Goal: Task Accomplishment & Management: Use online tool/utility

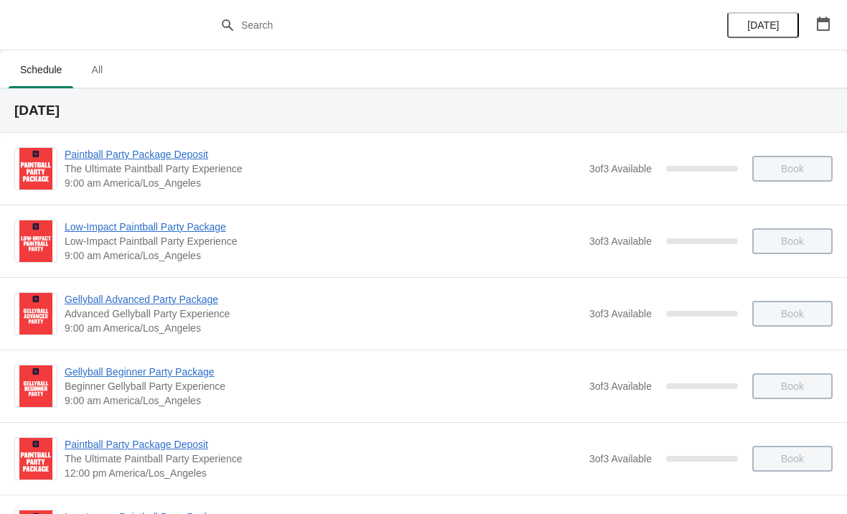
click at [98, 79] on span "All" at bounding box center [97, 70] width 36 height 26
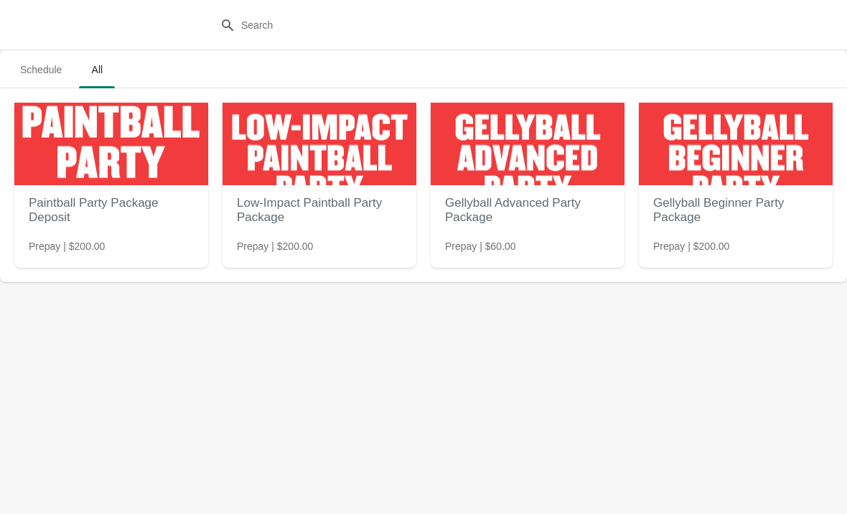
click at [41, 77] on span "Schedule" at bounding box center [41, 70] width 65 height 26
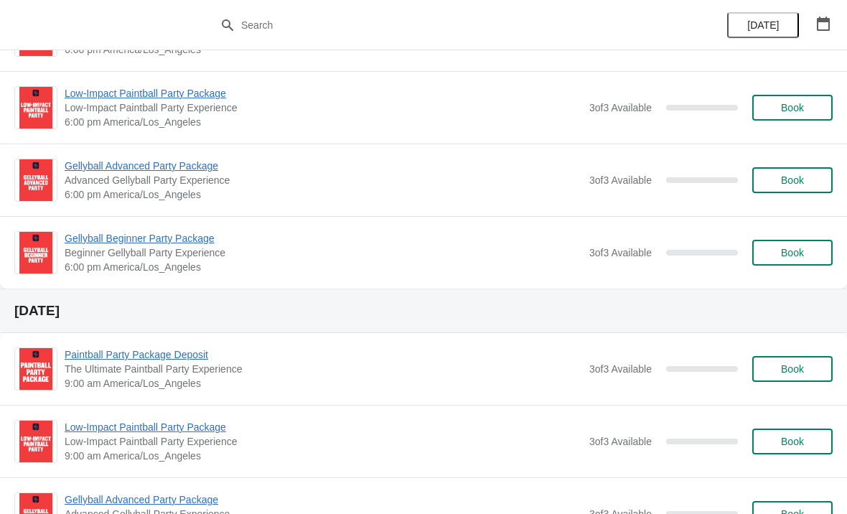
scroll to position [3075, 0]
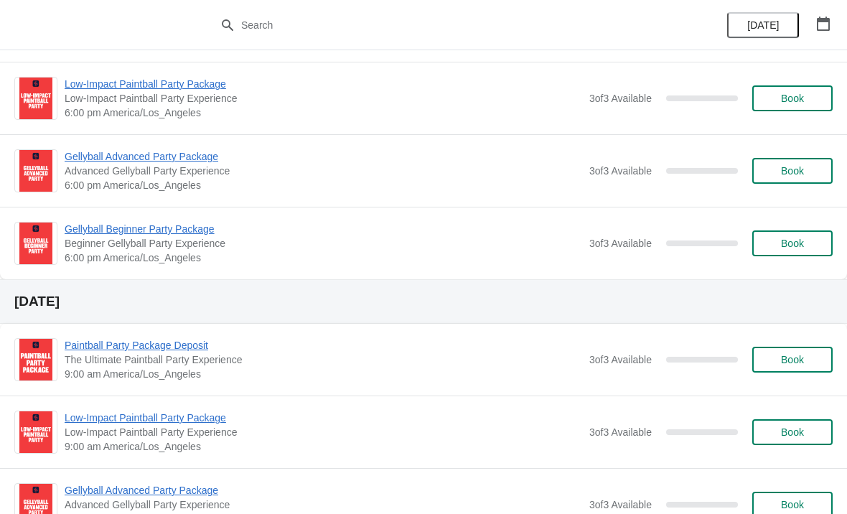
click at [822, 27] on icon "button" at bounding box center [823, 24] width 14 height 14
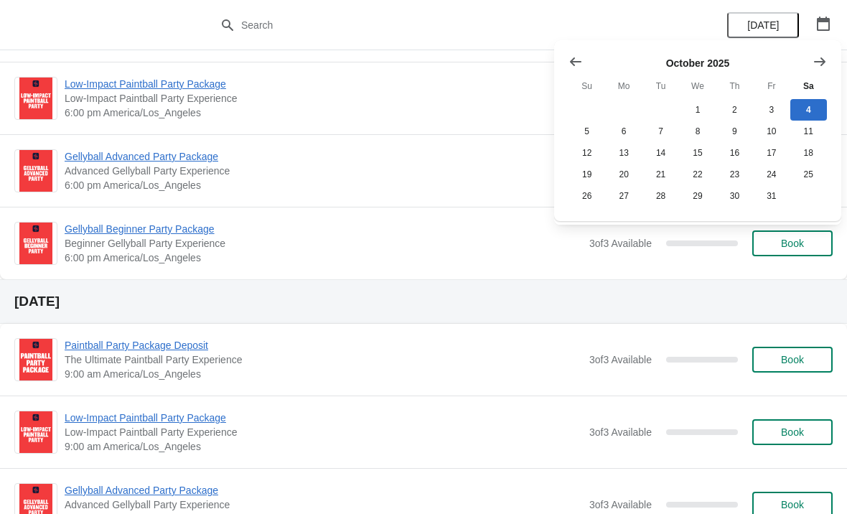
click at [822, 27] on icon "button" at bounding box center [823, 24] width 14 height 14
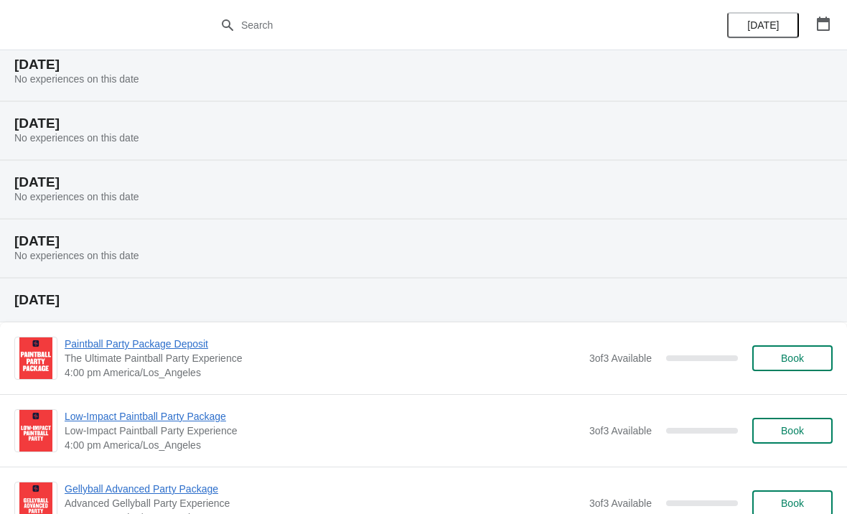
scroll to position [2427, 0]
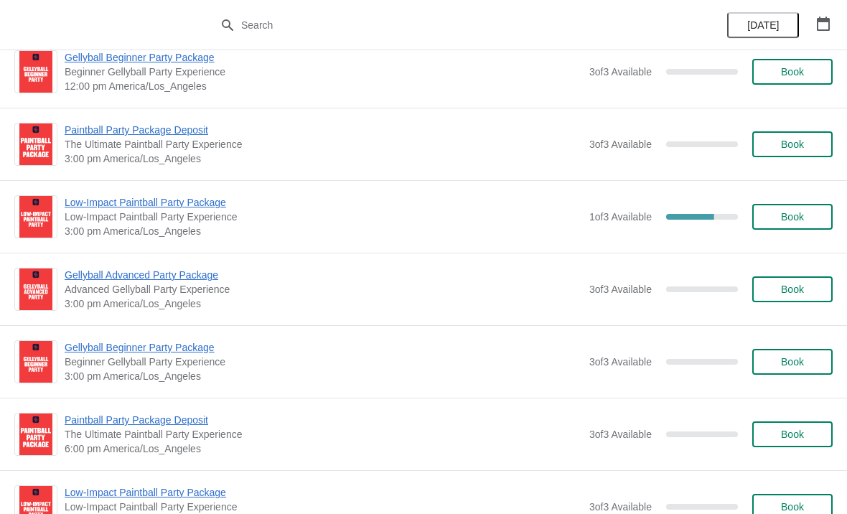
scroll to position [1808, 0]
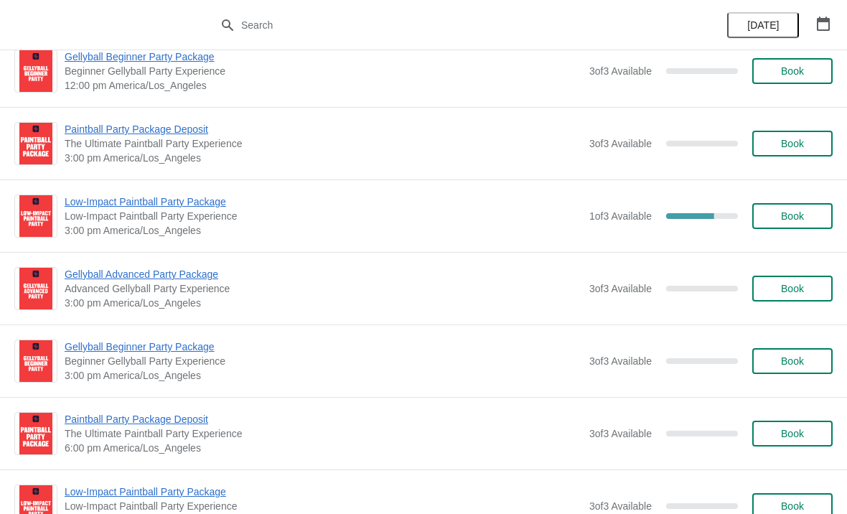
click at [673, 227] on div "1 of 3 Available 66.66666666666666 %" at bounding box center [663, 216] width 149 height 26
click at [24, 221] on img at bounding box center [35, 216] width 33 height 42
click at [107, 201] on span "Low-Impact Paintball Party Package" at bounding box center [323, 201] width 517 height 14
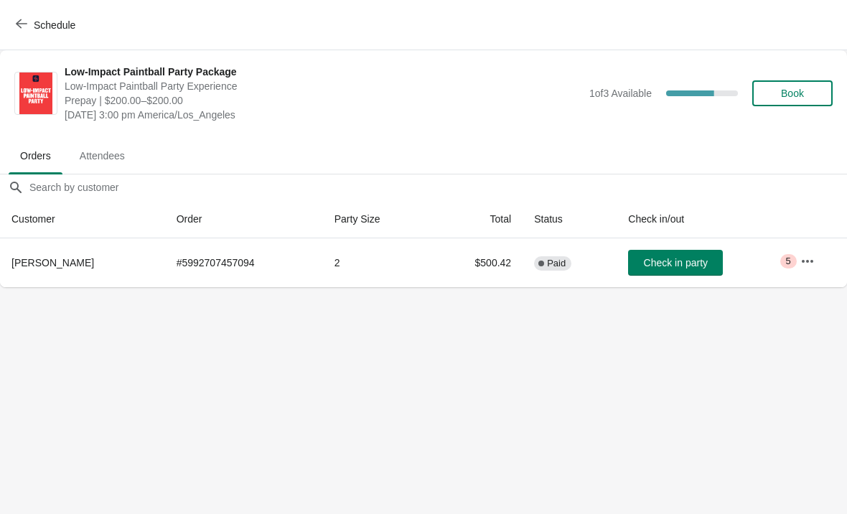
click at [813, 266] on icon "button" at bounding box center [807, 261] width 14 height 14
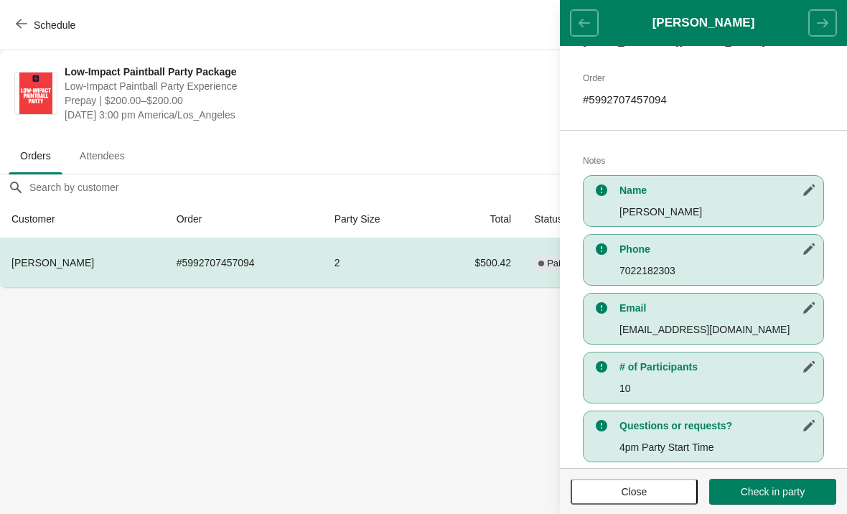
scroll to position [231, 0]
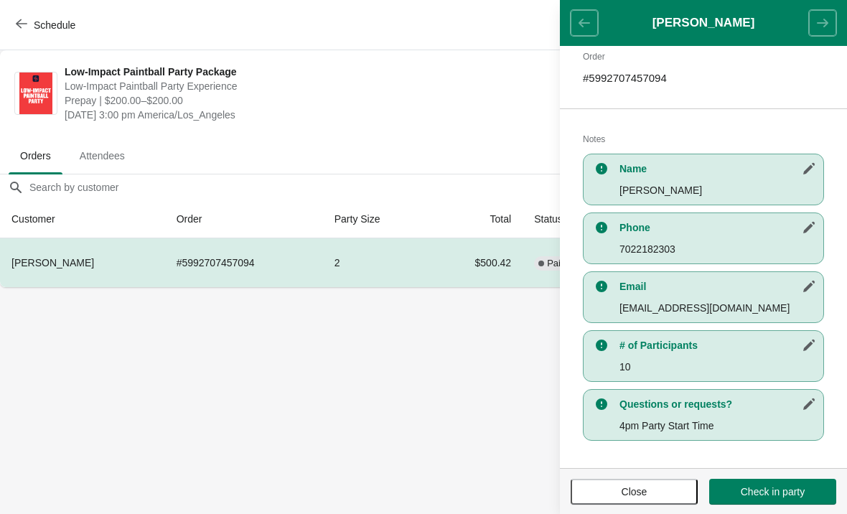
click at [31, 32] on button "Schedule" at bounding box center [47, 25] width 80 height 26
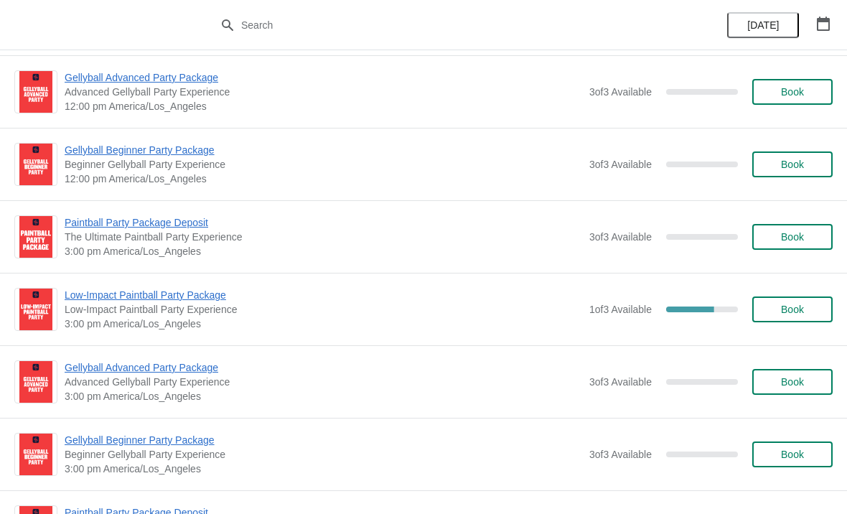
scroll to position [1712, 0]
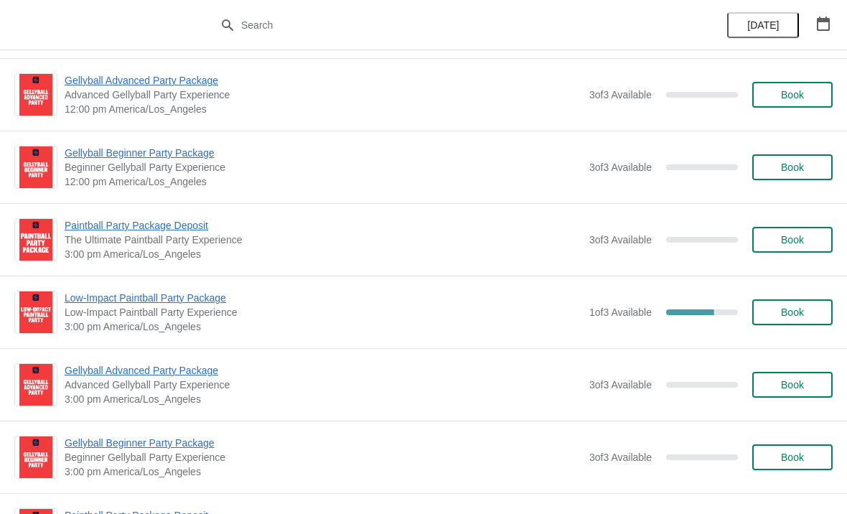
click at [188, 299] on span "Low-Impact Paintball Party Package" at bounding box center [323, 298] width 517 height 14
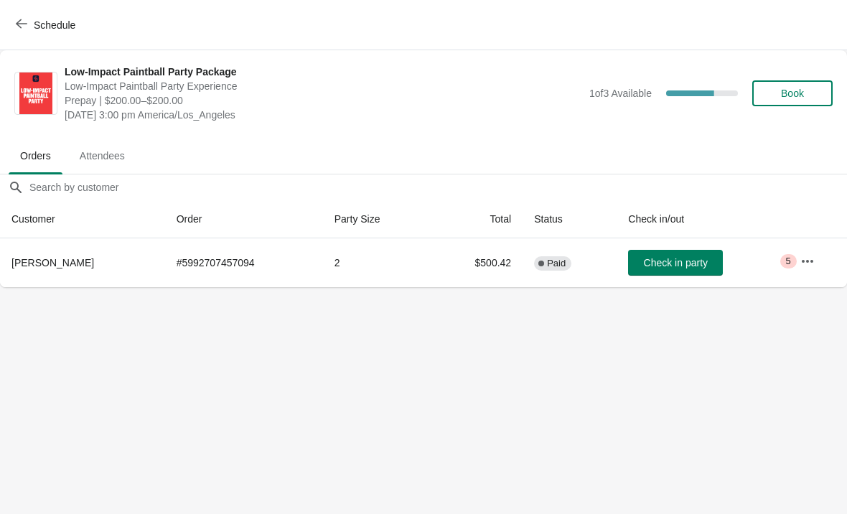
scroll to position [0, 0]
click at [806, 249] on button "button" at bounding box center [807, 261] width 26 height 26
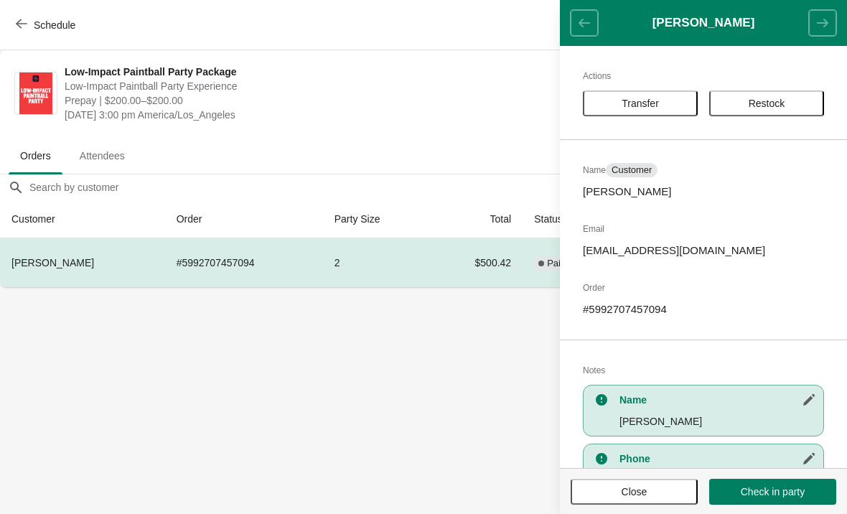
click at [28, 24] on span "Schedule" at bounding box center [47, 25] width 57 height 14
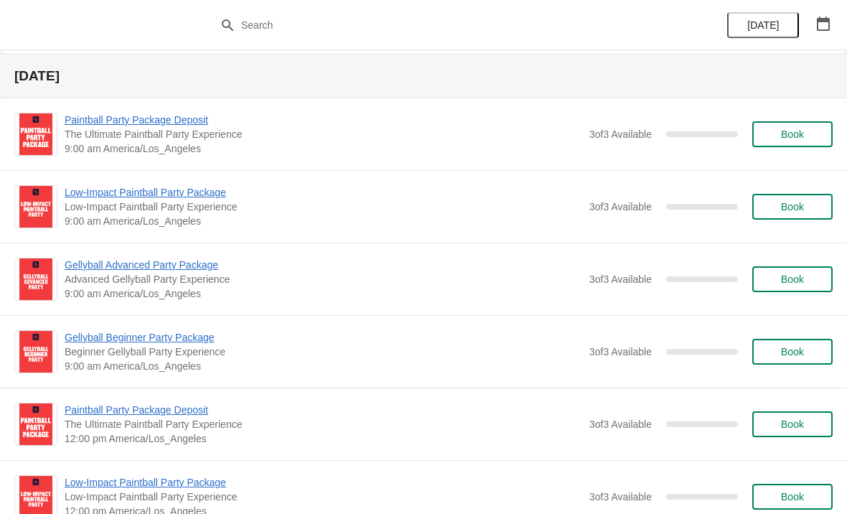
scroll to position [1247, 0]
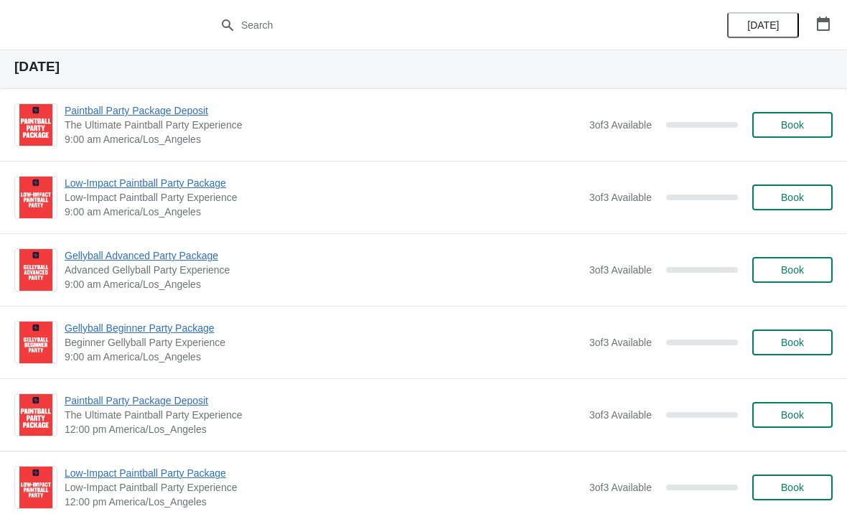
click at [818, 19] on icon "button" at bounding box center [823, 24] width 13 height 14
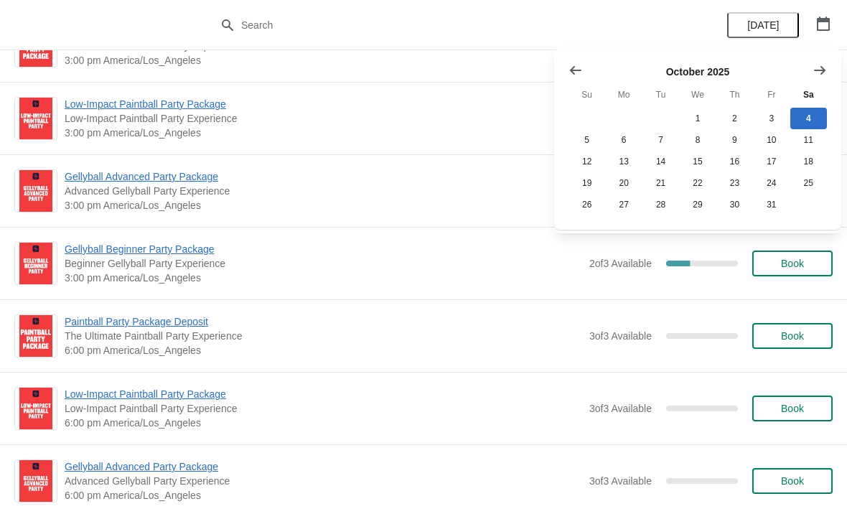
scroll to position [697, 0]
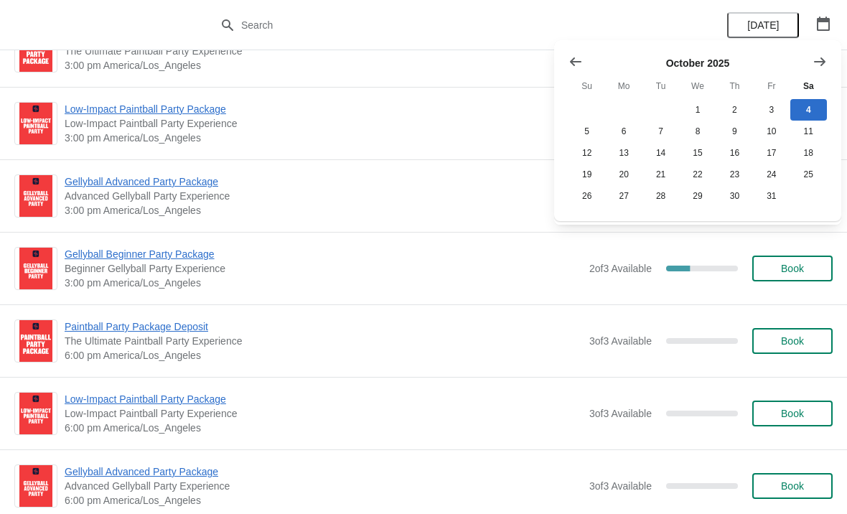
click at [822, 28] on icon "button" at bounding box center [823, 24] width 14 height 14
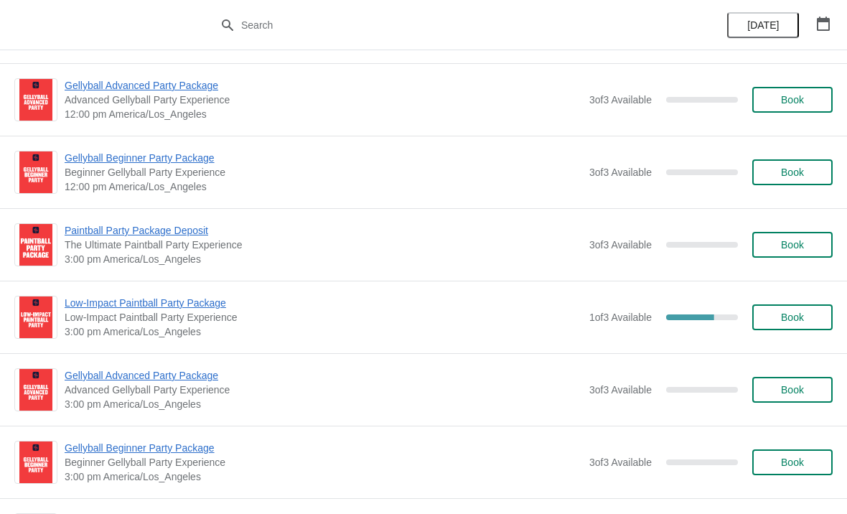
scroll to position [1706, 0]
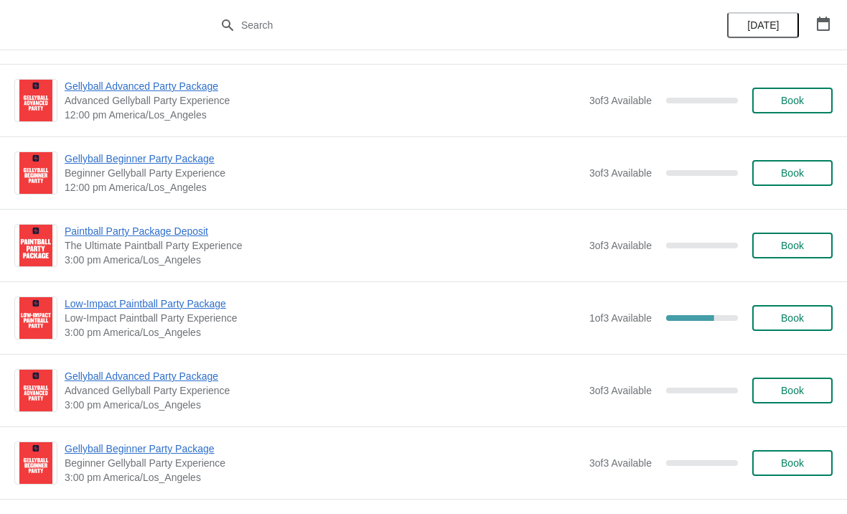
click at [598, 334] on div "Low-Impact Paintball Party Package Low-Impact Paintball Party Experience 3:00 p…" at bounding box center [449, 317] width 768 height 43
click at [165, 310] on span "Low-Impact Paintball Party Package" at bounding box center [323, 303] width 517 height 14
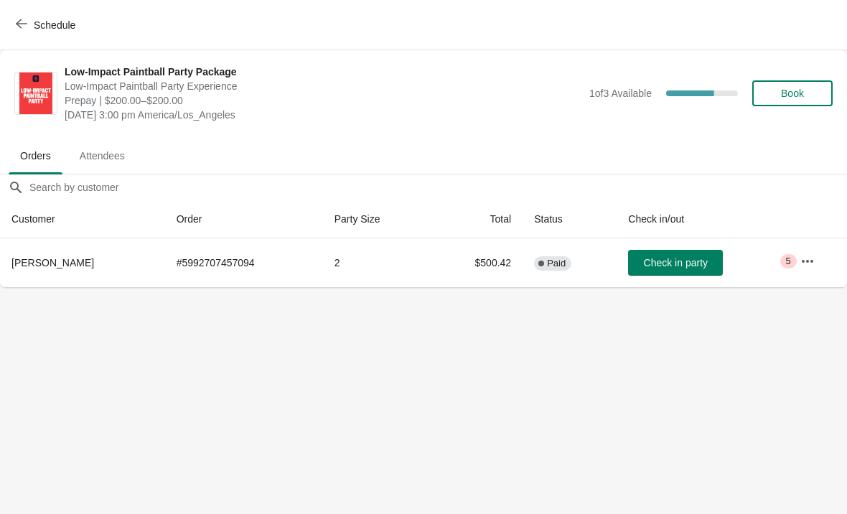
click at [811, 263] on icon "button" at bounding box center [807, 261] width 14 height 14
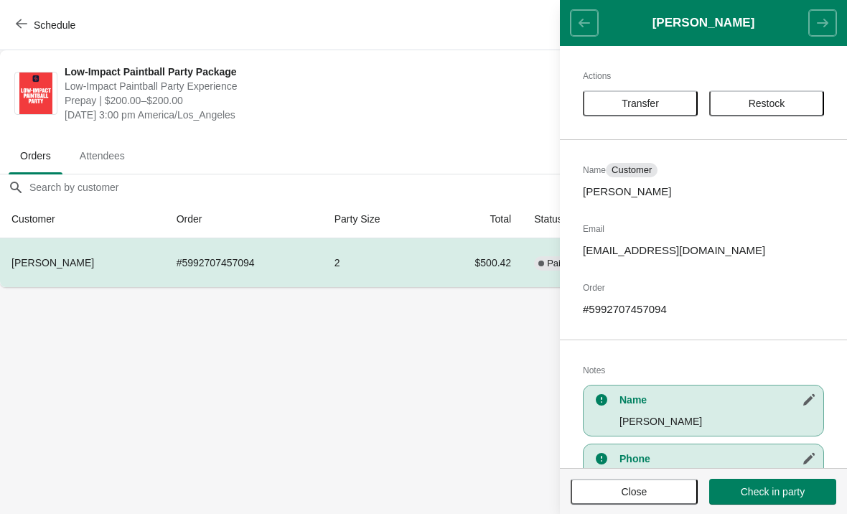
click at [512, 46] on div "Schedule" at bounding box center [423, 25] width 847 height 50
click at [431, 375] on body "Schedule Low-Impact Paintball Party Package Low-Impact Paintball Party Experien…" at bounding box center [423, 257] width 847 height 514
click at [586, 30] on header "Manny Sierra" at bounding box center [703, 23] width 287 height 46
click at [635, 492] on span "Close" at bounding box center [634, 491] width 26 height 11
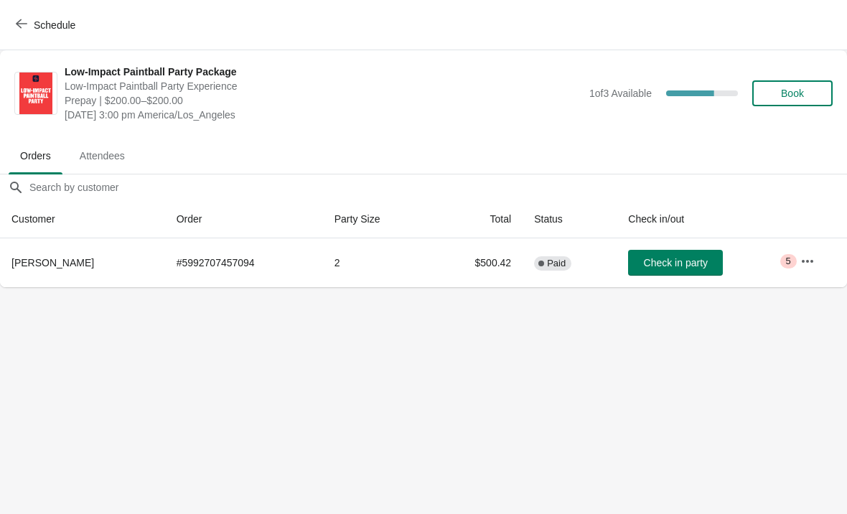
click at [111, 169] on span "Attendees" at bounding box center [102, 156] width 68 height 26
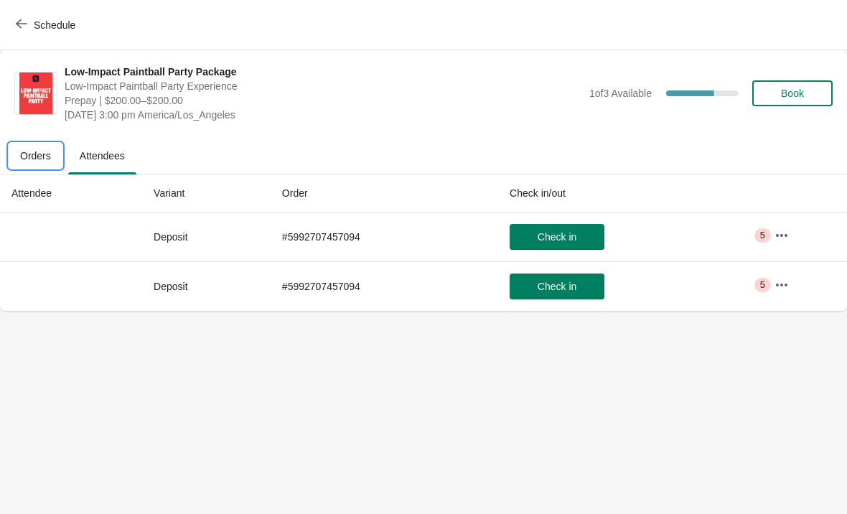
click at [39, 163] on span "Orders" at bounding box center [36, 156] width 54 height 26
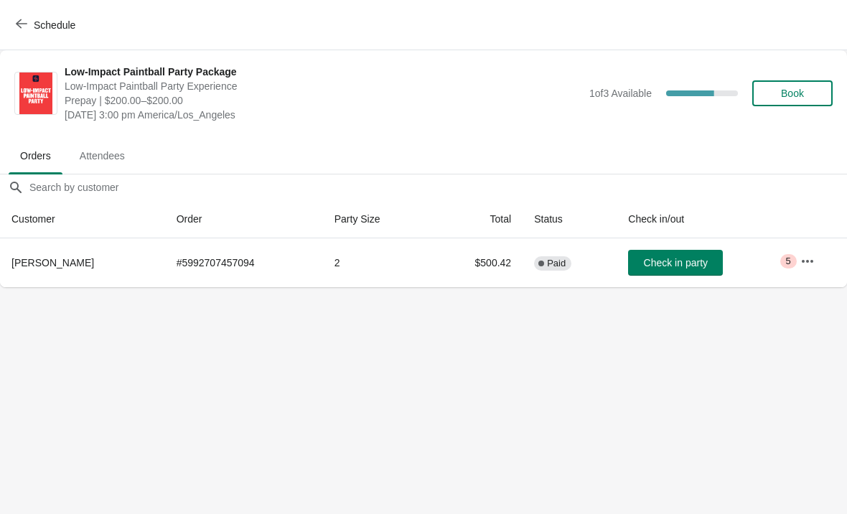
click at [819, 266] on button "button" at bounding box center [807, 261] width 26 height 26
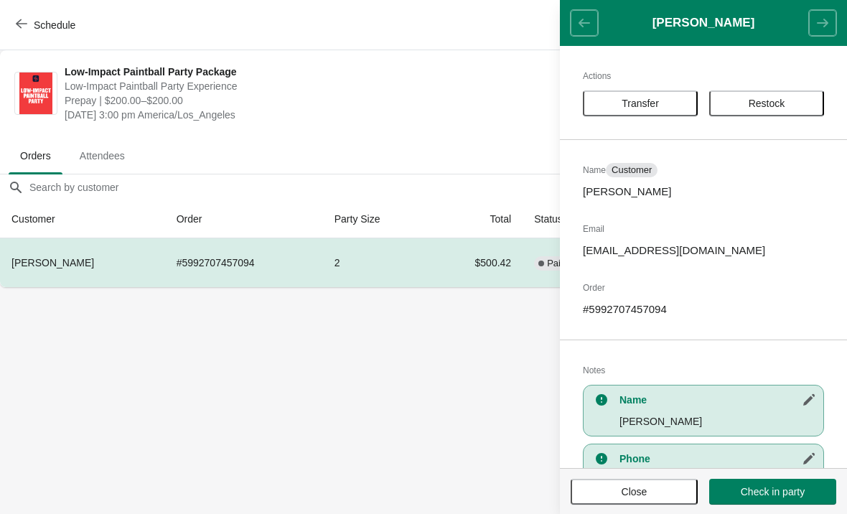
click at [644, 104] on span "Transfer" at bounding box center [639, 103] width 37 height 11
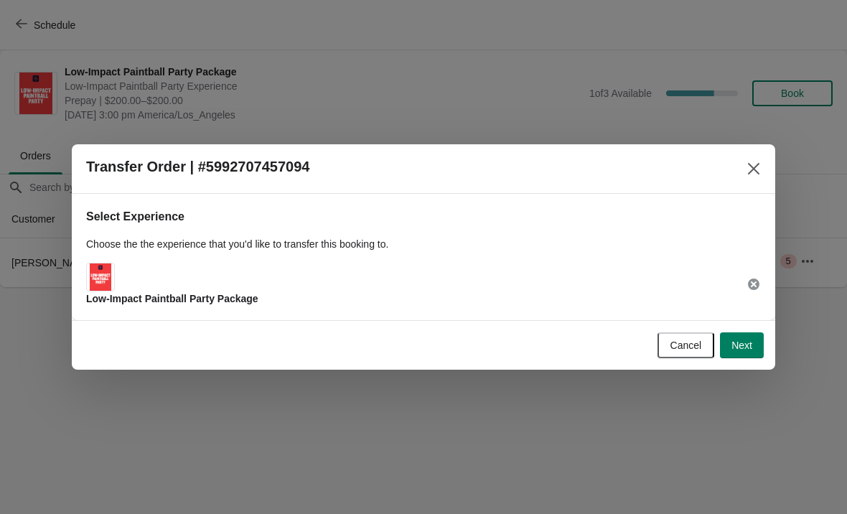
click at [743, 355] on button "Next" at bounding box center [742, 345] width 44 height 26
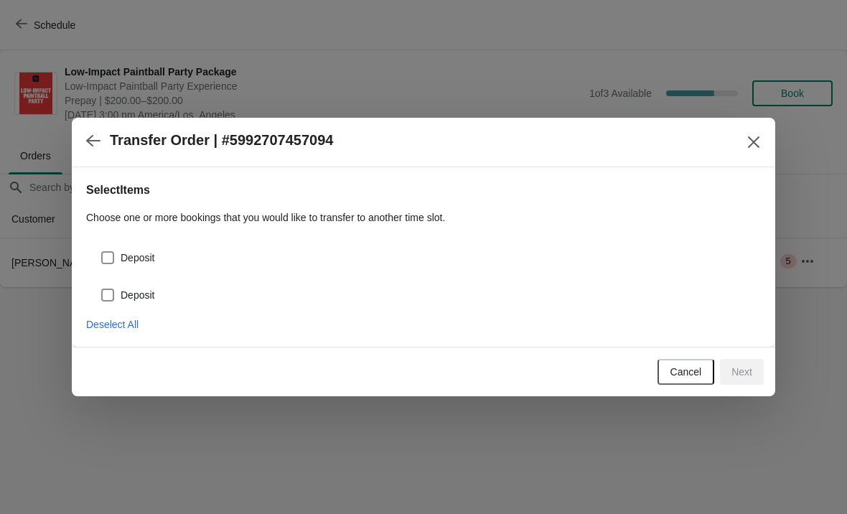
click at [135, 258] on span "Deposit" at bounding box center [138, 257] width 34 height 14
click at [102, 252] on input "Deposit" at bounding box center [101, 251] width 1 height 1
checkbox input "true"
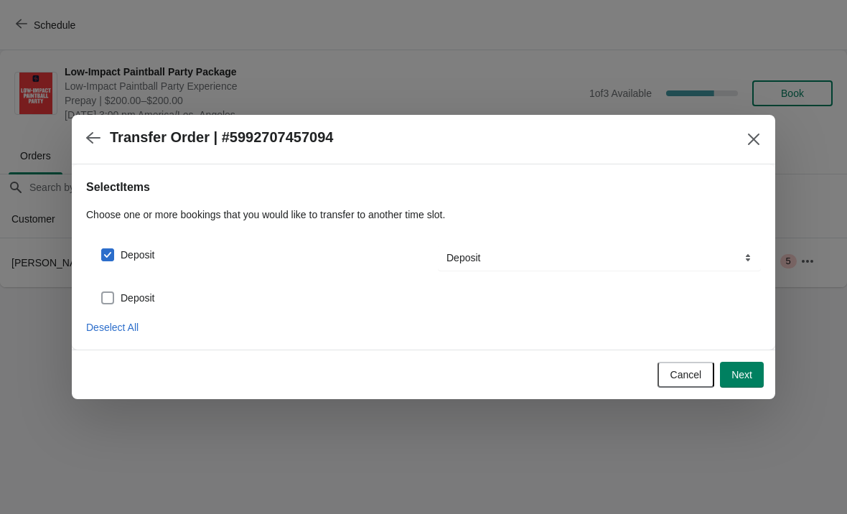
click at [121, 301] on span "Deposit" at bounding box center [138, 298] width 34 height 14
click at [102, 292] on input "Deposit" at bounding box center [101, 291] width 1 height 1
checkbox input "true"
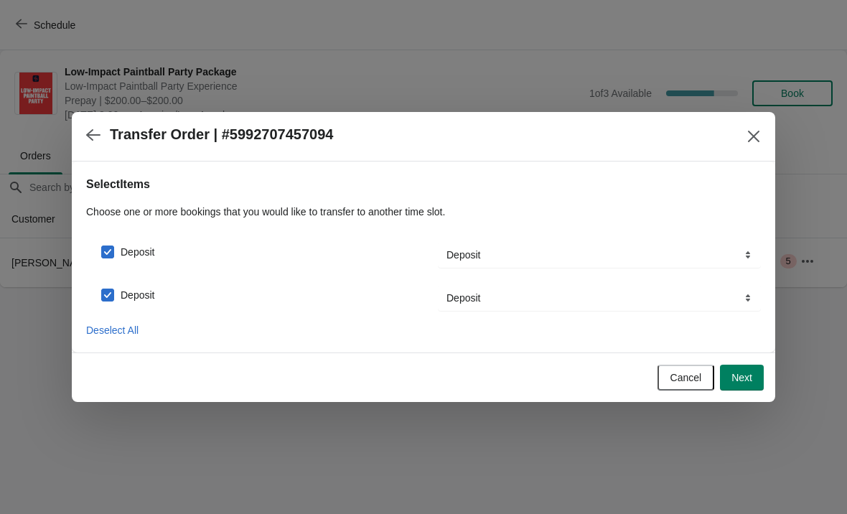
click at [753, 385] on button "Next" at bounding box center [742, 378] width 44 height 26
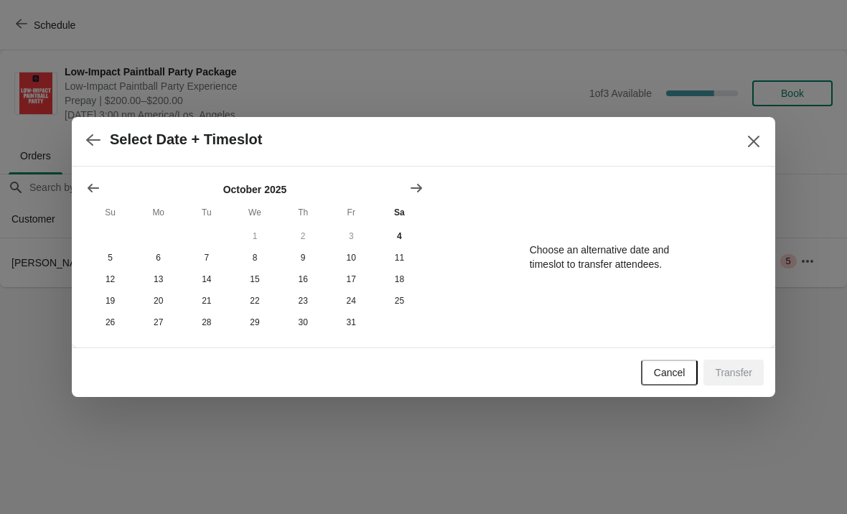
click at [756, 147] on button "Close" at bounding box center [754, 141] width 26 height 26
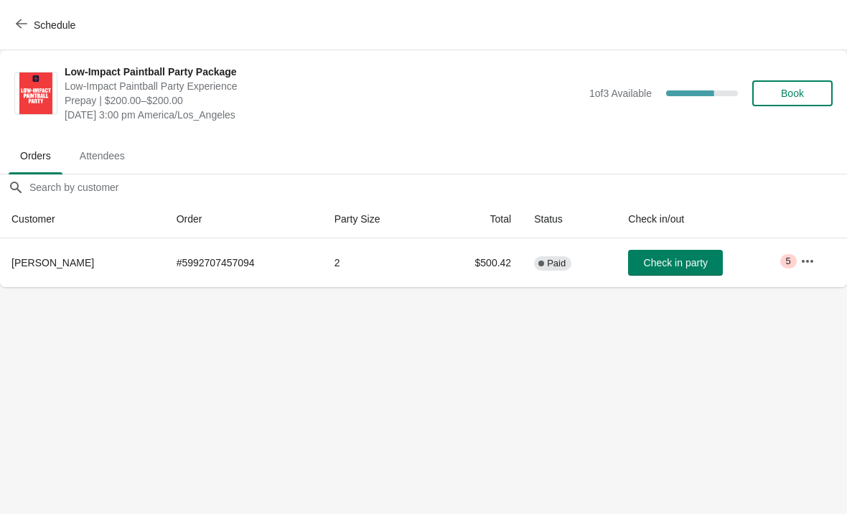
click at [812, 262] on icon "button" at bounding box center [807, 261] width 14 height 14
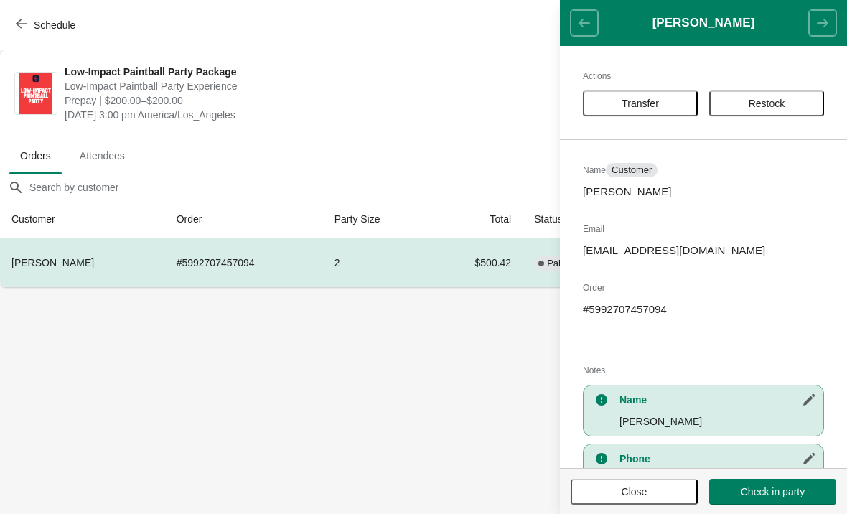
click at [648, 103] on span "Transfer" at bounding box center [639, 103] width 37 height 11
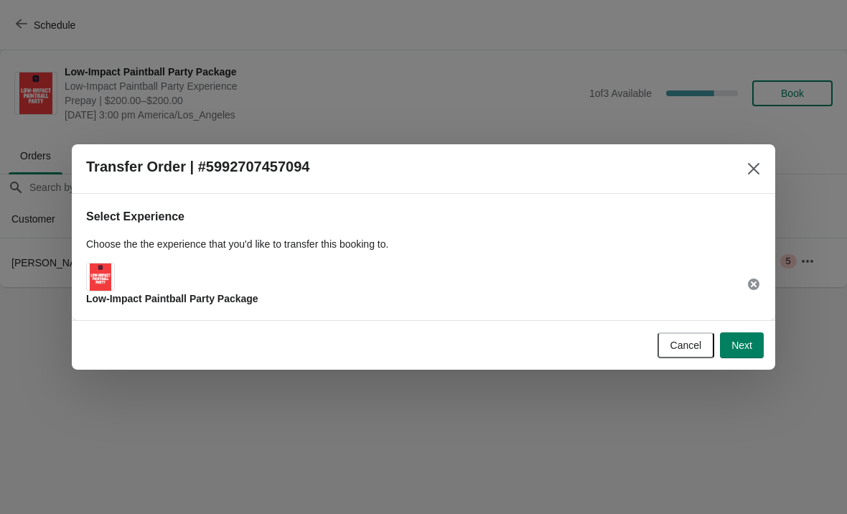
click at [742, 346] on span "Next" at bounding box center [741, 344] width 21 height 11
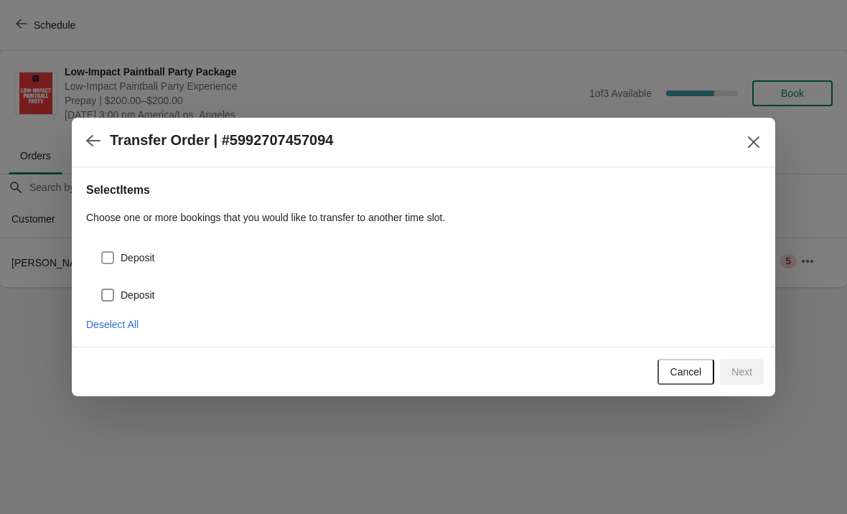
click at [137, 250] on label "Deposit" at bounding box center [127, 258] width 54 height 20
click at [102, 251] on input "Deposit" at bounding box center [101, 251] width 1 height 1
checkbox input "true"
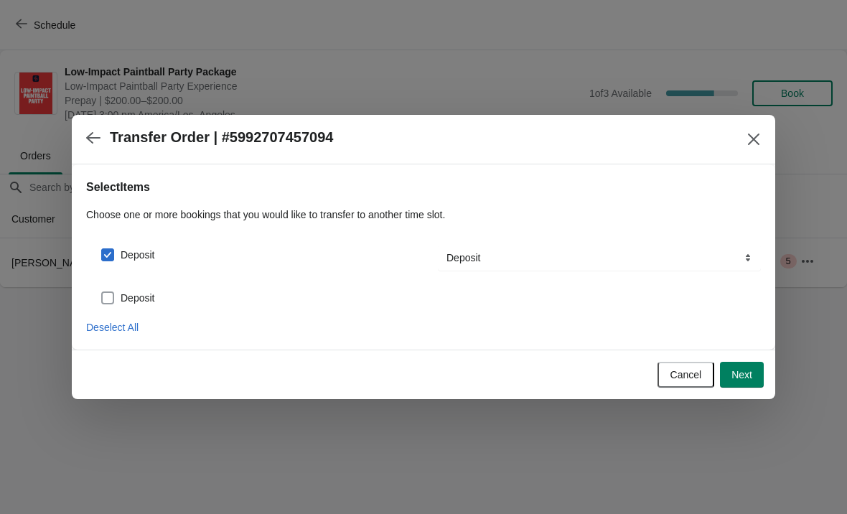
click at [126, 290] on label "Deposit" at bounding box center [127, 298] width 54 height 20
click at [102, 291] on input "Deposit" at bounding box center [101, 291] width 1 height 1
checkbox input "true"
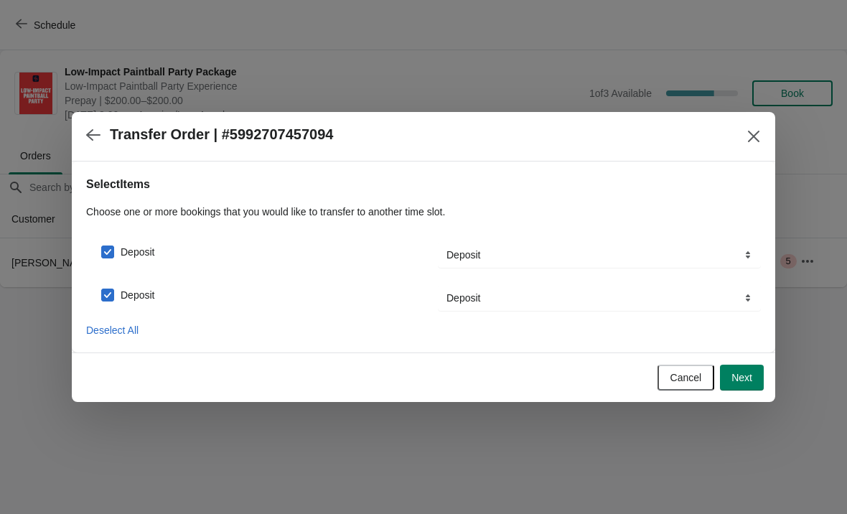
click at [744, 382] on span "Next" at bounding box center [741, 377] width 21 height 11
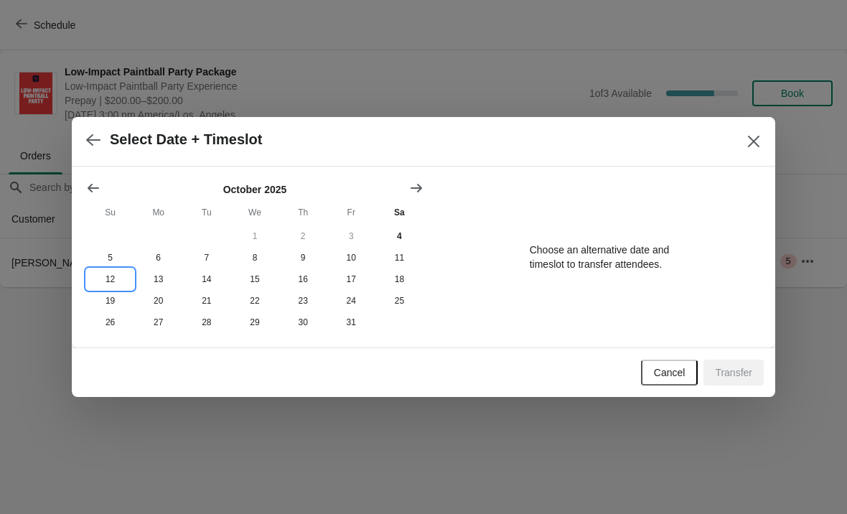
click at [119, 286] on button "12" at bounding box center [110, 279] width 48 height 22
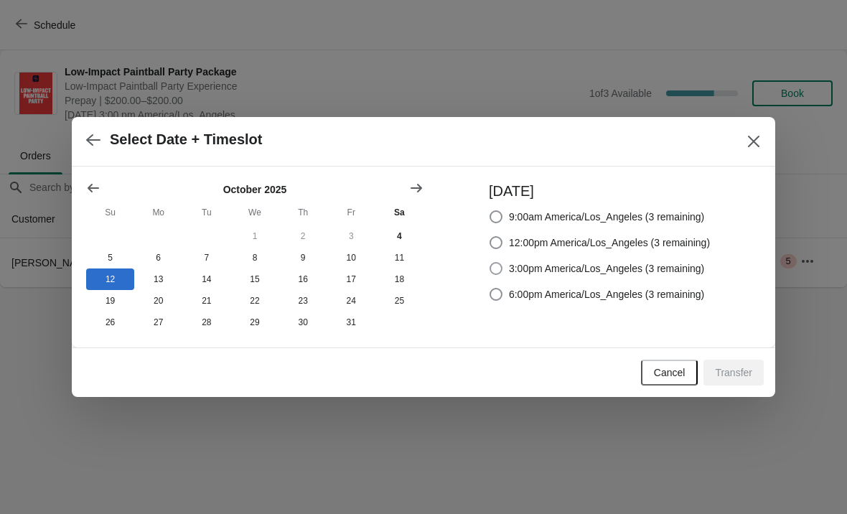
click at [491, 265] on span at bounding box center [495, 268] width 13 height 13
click at [490, 263] on input "3:00pm America/Los_Angeles (3 remaining)" at bounding box center [489, 262] width 1 height 1
radio input "true"
click at [737, 378] on span "Transfer" at bounding box center [733, 372] width 37 height 11
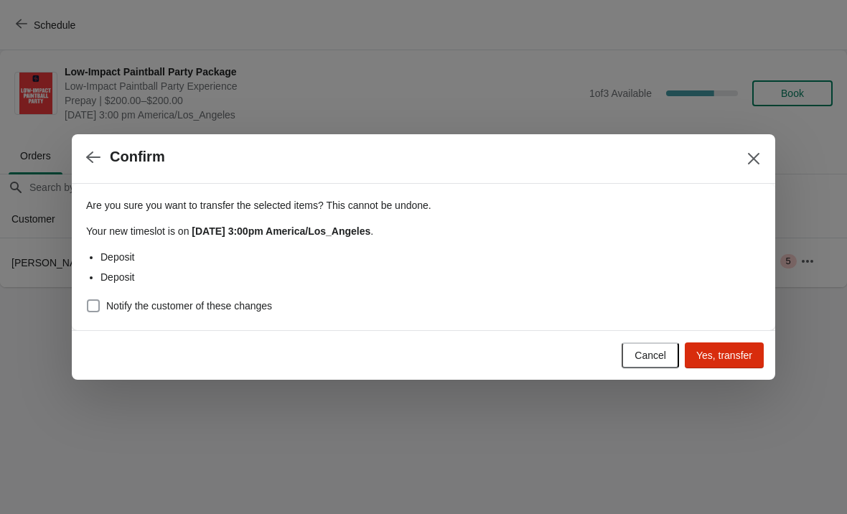
click at [97, 307] on span at bounding box center [93, 305] width 13 height 13
click at [88, 300] on input "Notify the customer of these changes" at bounding box center [87, 299] width 1 height 1
checkbox input "true"
click at [724, 357] on span "Yes, transfer" at bounding box center [724, 354] width 56 height 11
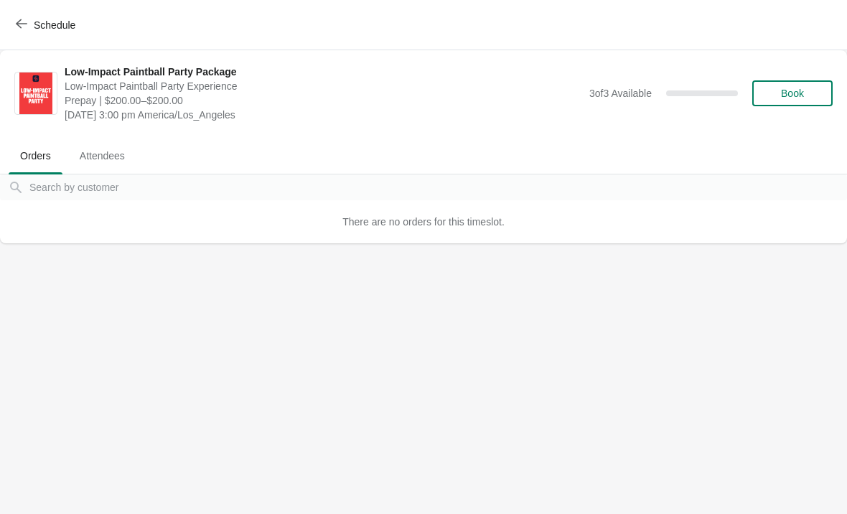
click at [427, 501] on body "Schedule Low-Impact Paintball Party Package Low-Impact Paintball Party Experien…" at bounding box center [423, 257] width 847 height 514
click at [27, 29] on icon "button" at bounding box center [21, 23] width 11 height 11
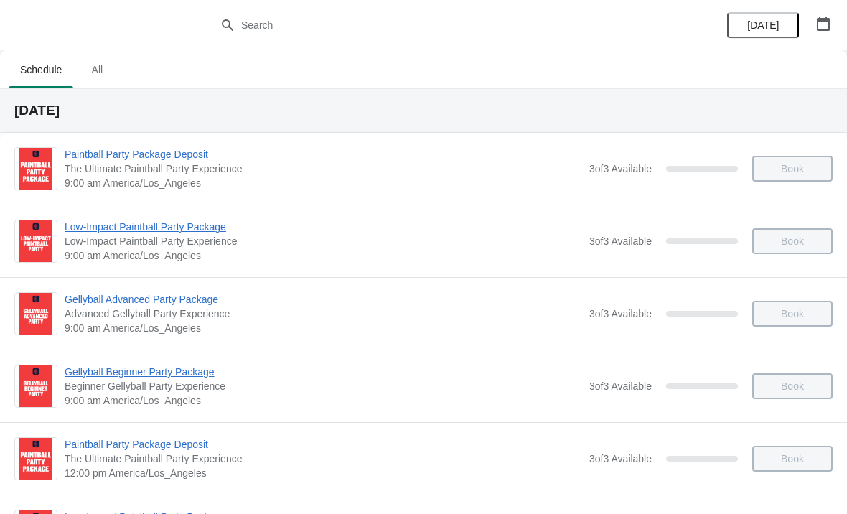
click at [819, 23] on icon "button" at bounding box center [823, 24] width 14 height 14
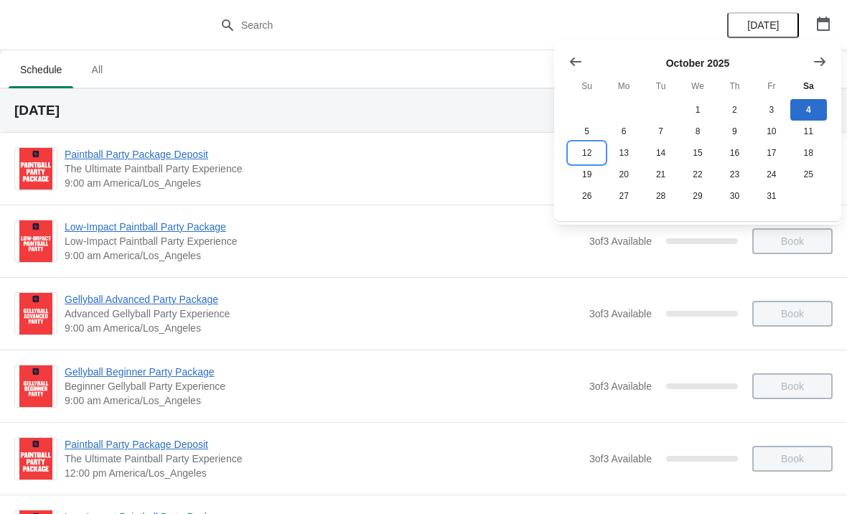
click at [586, 158] on button "12" at bounding box center [586, 153] width 37 height 22
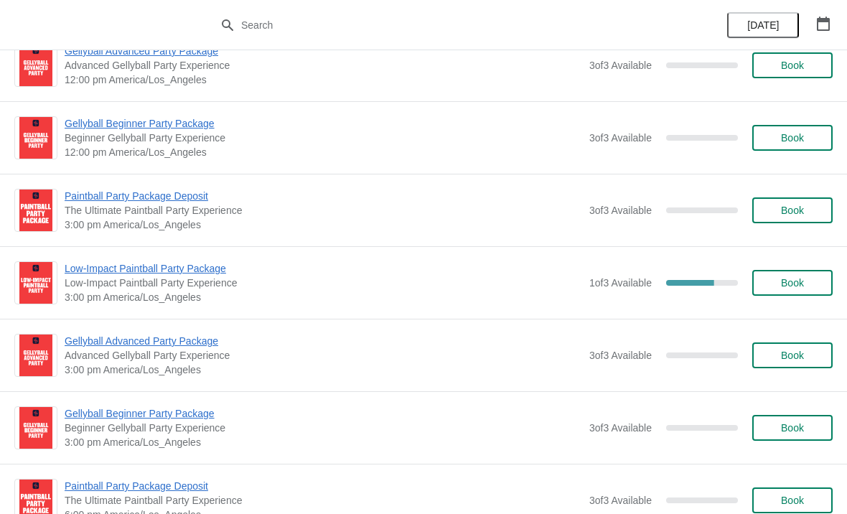
scroll to position [540, 0]
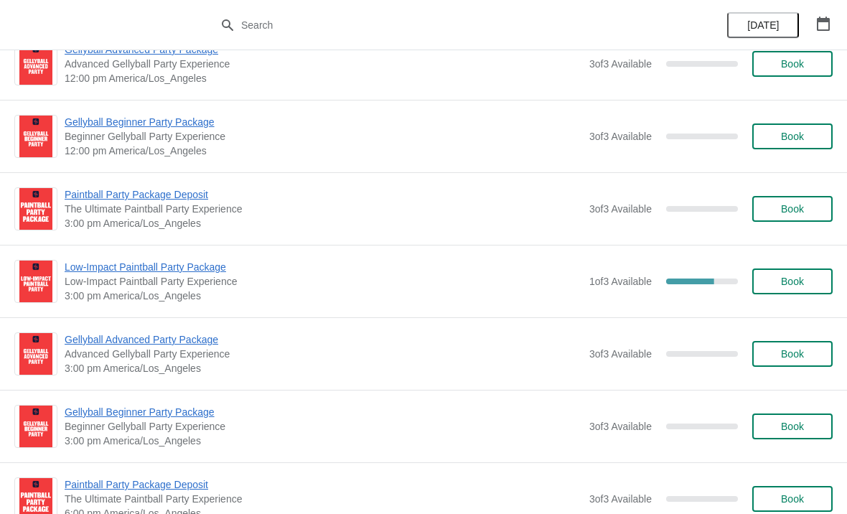
click at [672, 283] on div "66.66666666666666 %" at bounding box center [690, 281] width 48 height 6
click at [90, 260] on span "Low-Impact Paintball Party Package" at bounding box center [323, 267] width 517 height 14
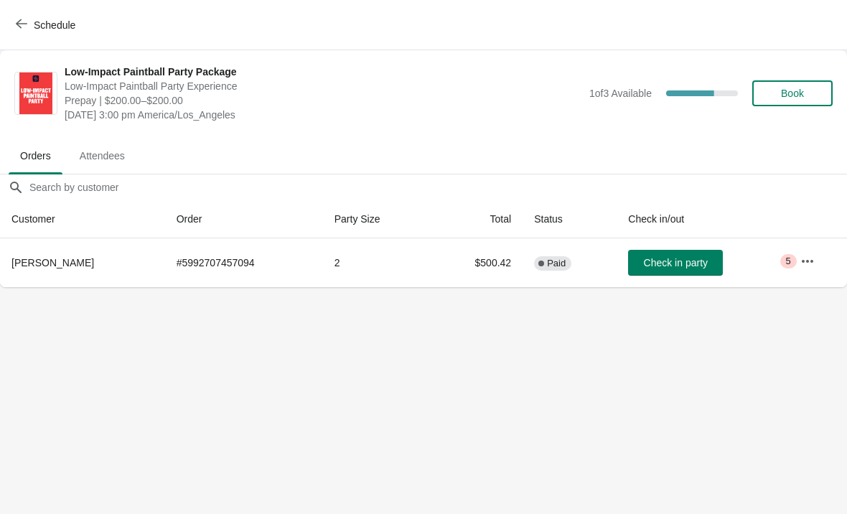
click at [67, 268] on span "Manny Sierra" at bounding box center [52, 262] width 83 height 11
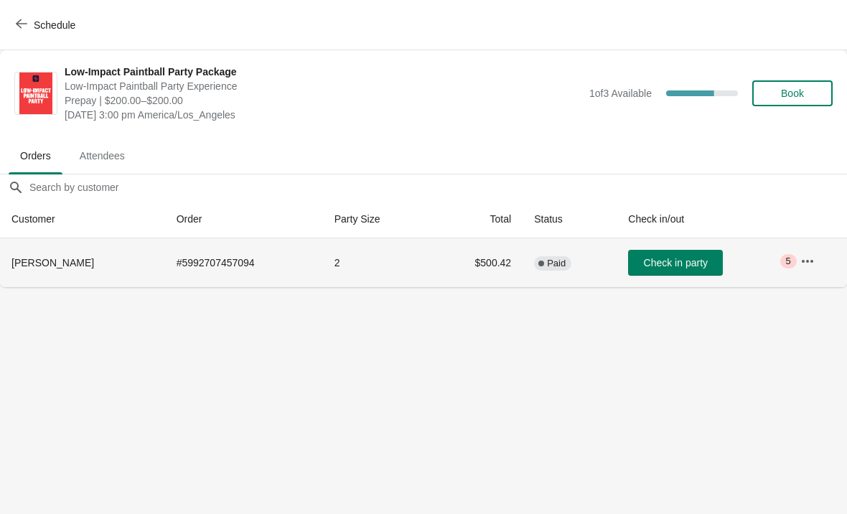
click at [794, 272] on button "button" at bounding box center [807, 261] width 26 height 26
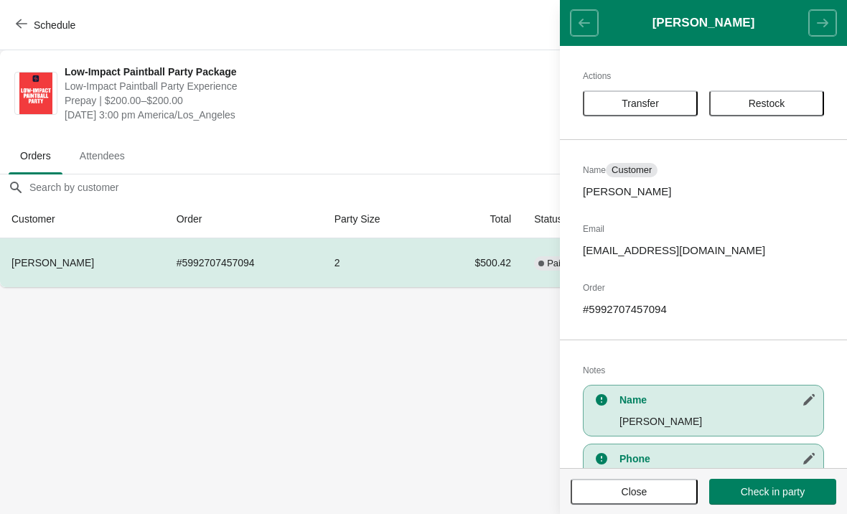
click at [15, 36] on button "Schedule" at bounding box center [47, 25] width 80 height 26
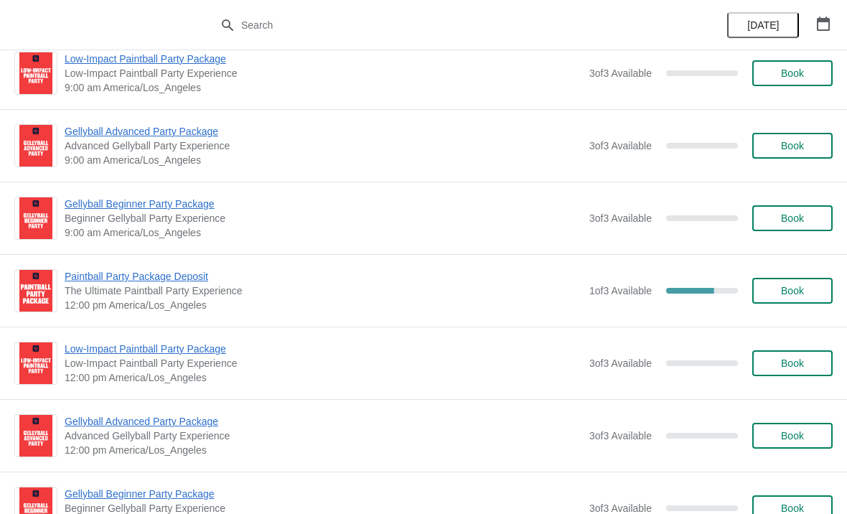
scroll to position [3436, 0]
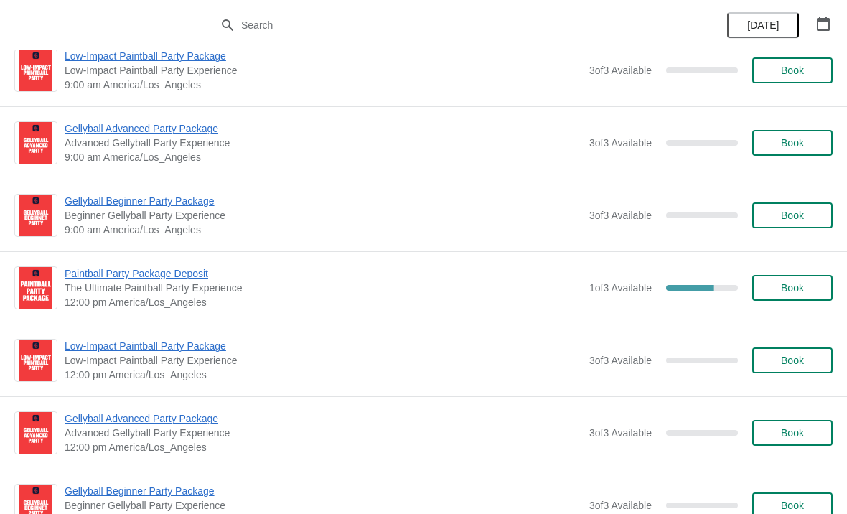
click at [85, 278] on span "Paintball Party Package Deposit" at bounding box center [323, 273] width 517 height 14
